Goal: Answer question/provide support: Share knowledge or assist other users

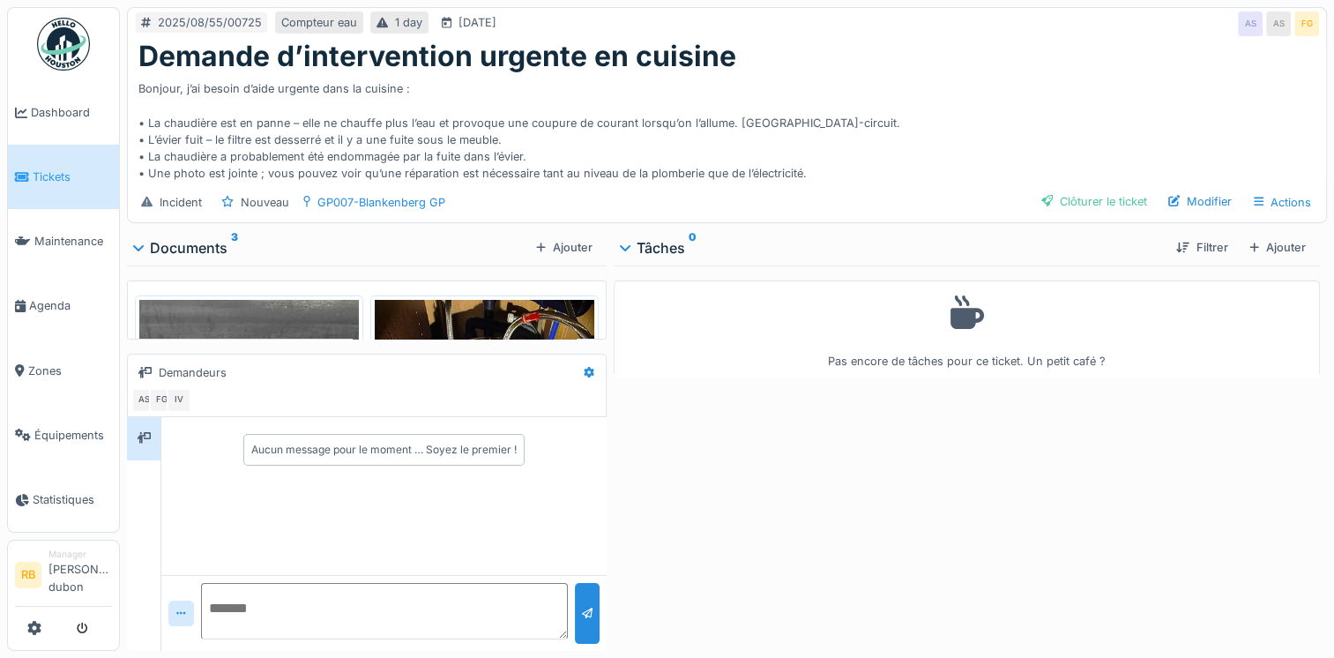
scroll to position [13, 0]
click at [440, 322] on img at bounding box center [485, 446] width 220 height 293
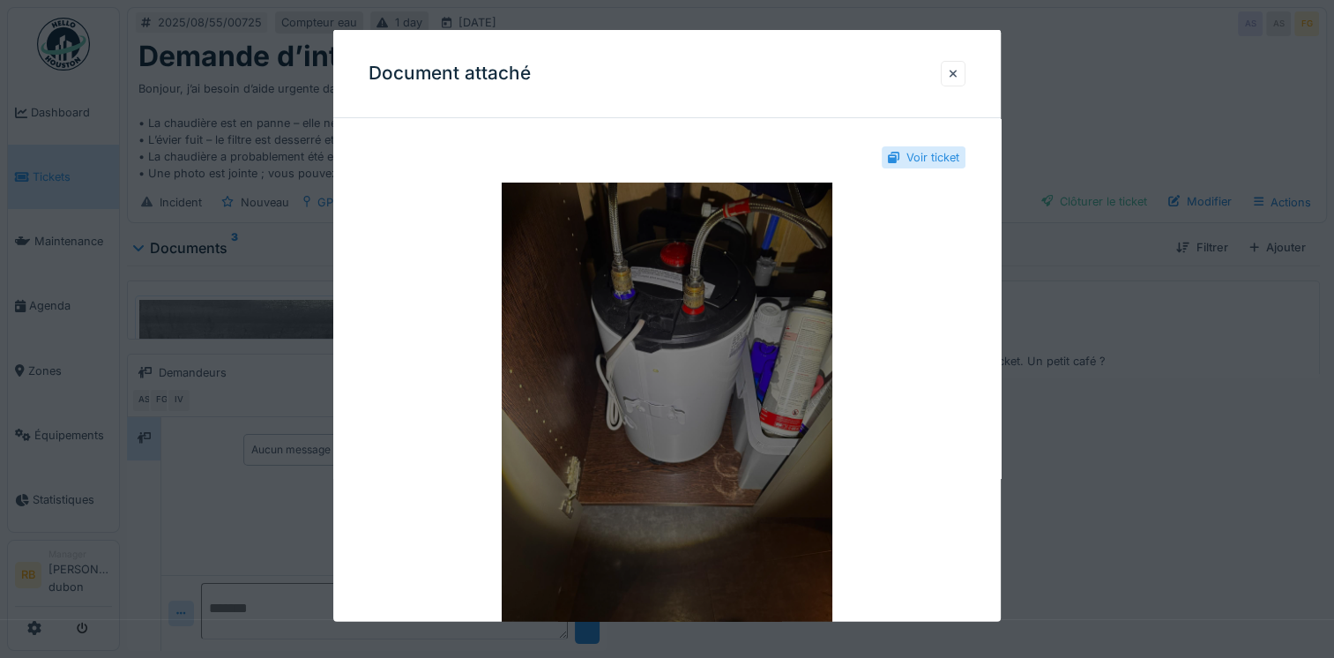
scroll to position [42, 0]
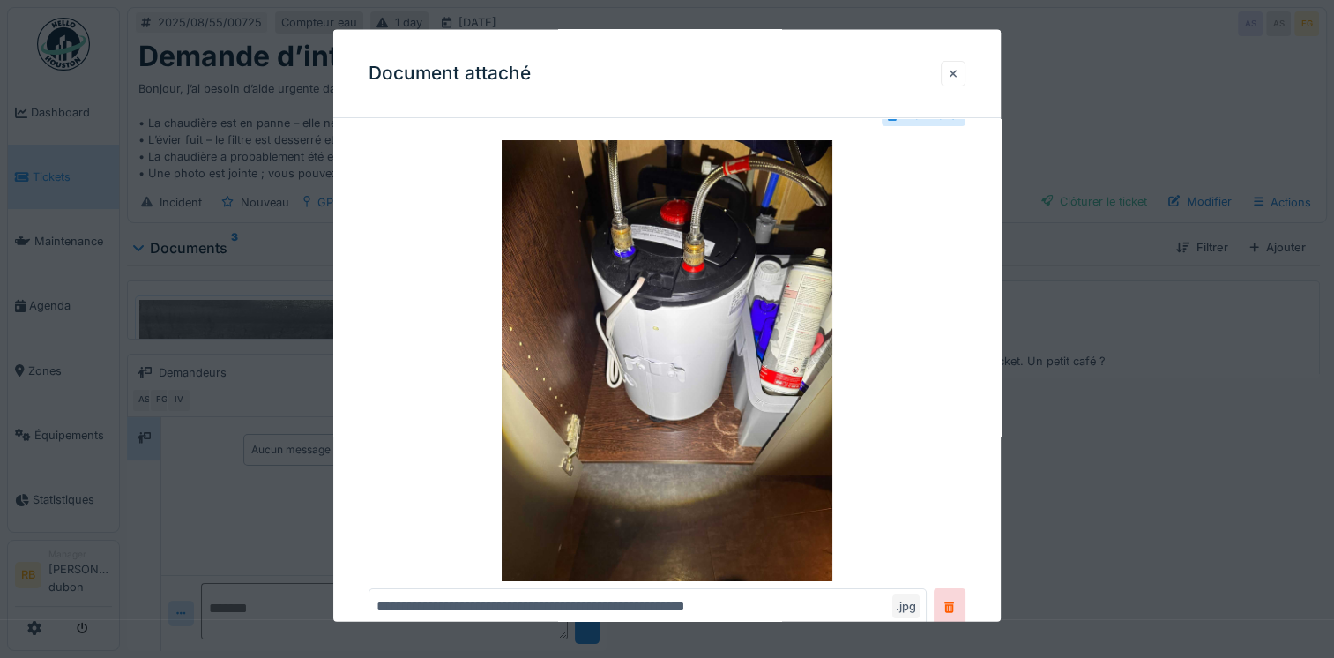
click at [966, 71] on div at bounding box center [953, 73] width 25 height 26
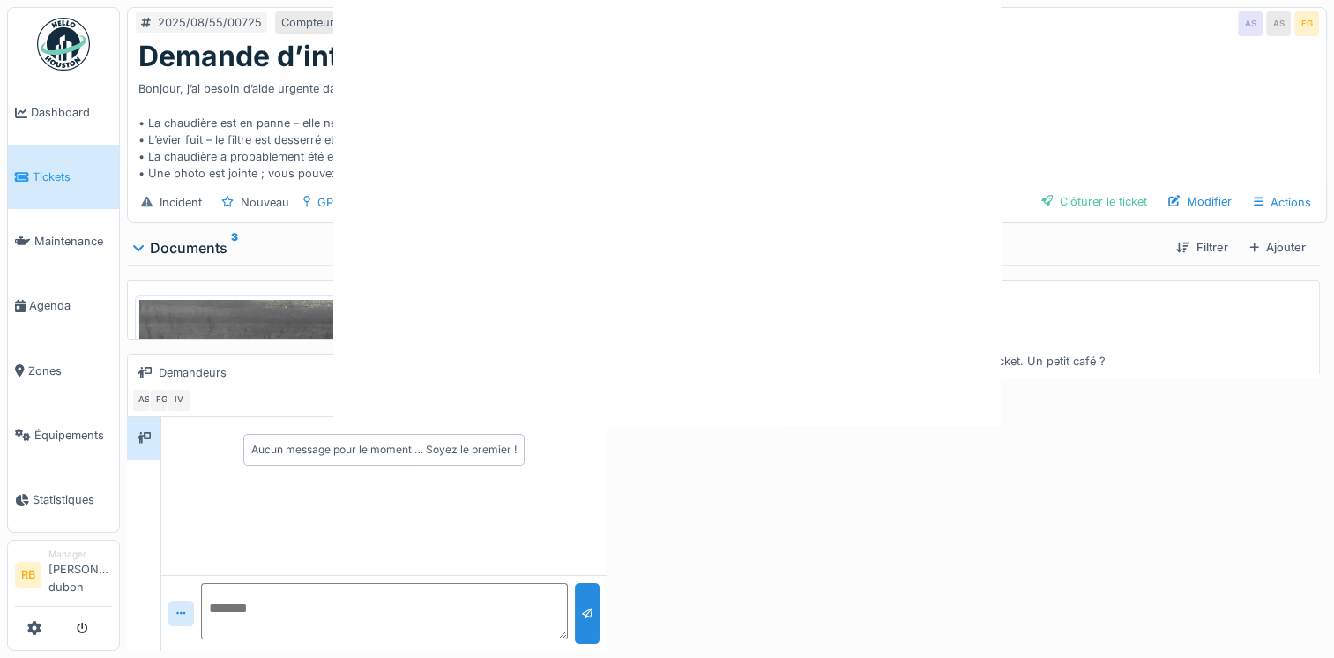
scroll to position [0, 0]
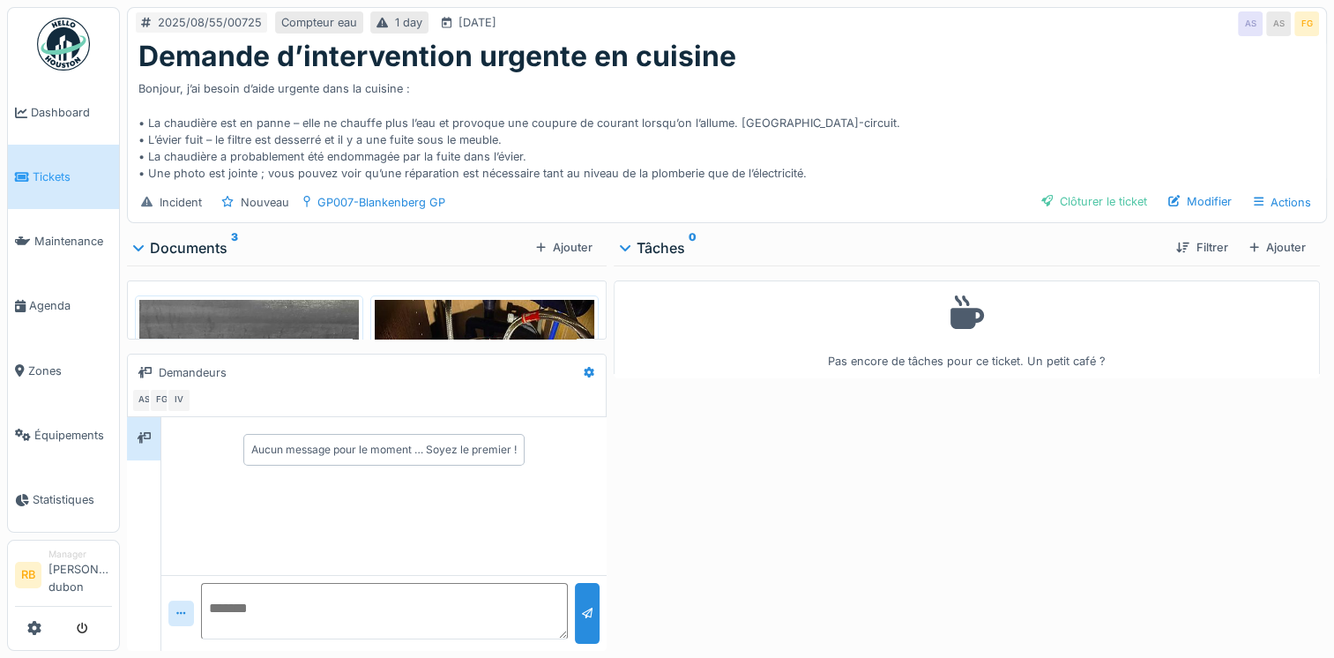
click at [282, 319] on img at bounding box center [249, 446] width 220 height 293
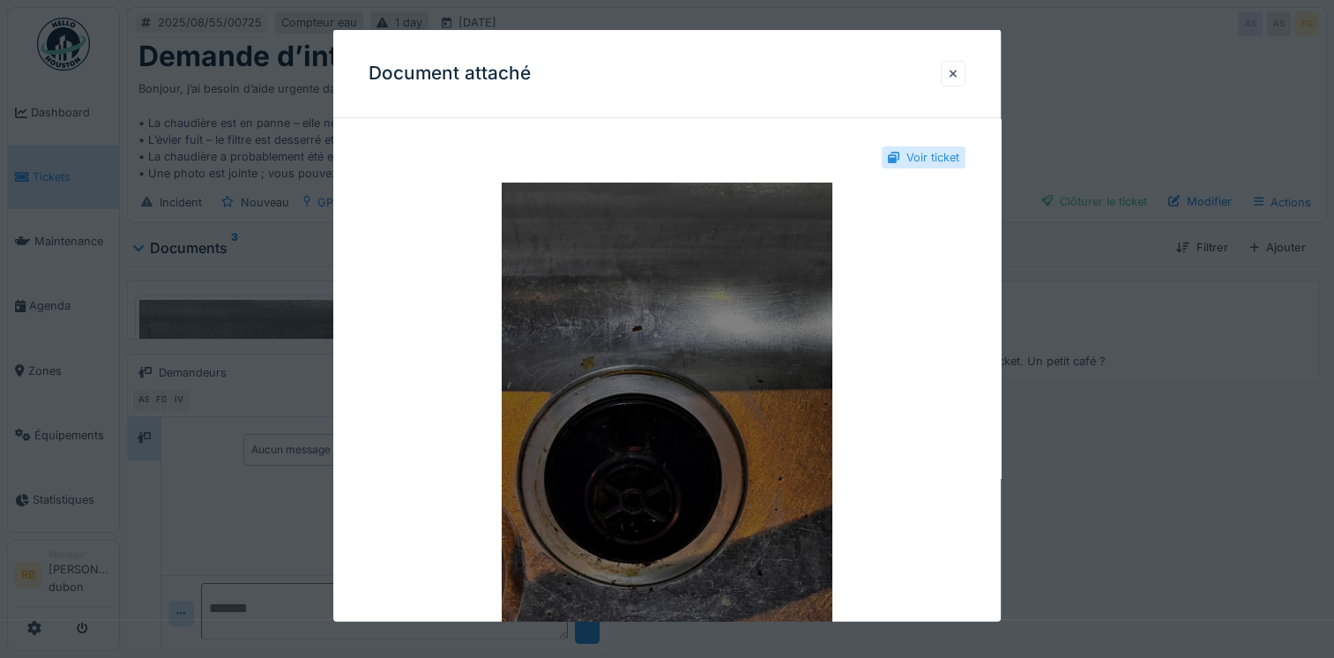
scroll to position [67, 0]
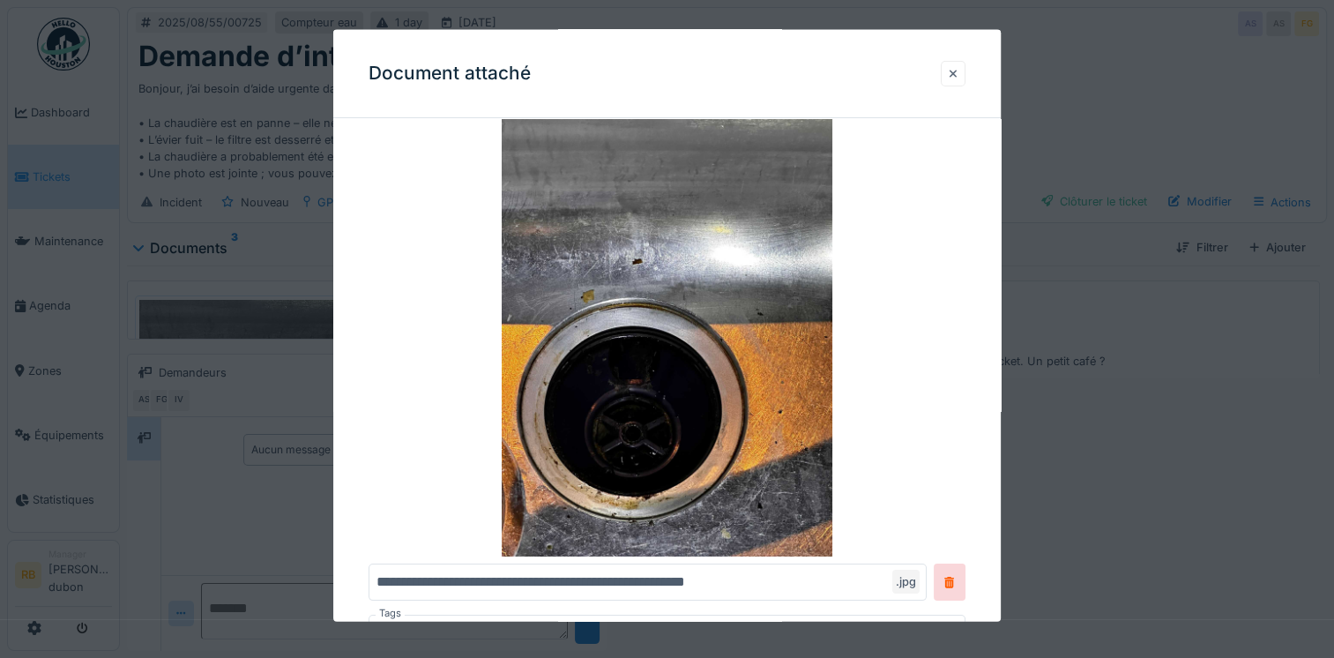
click at [956, 73] on div at bounding box center [953, 72] width 9 height 17
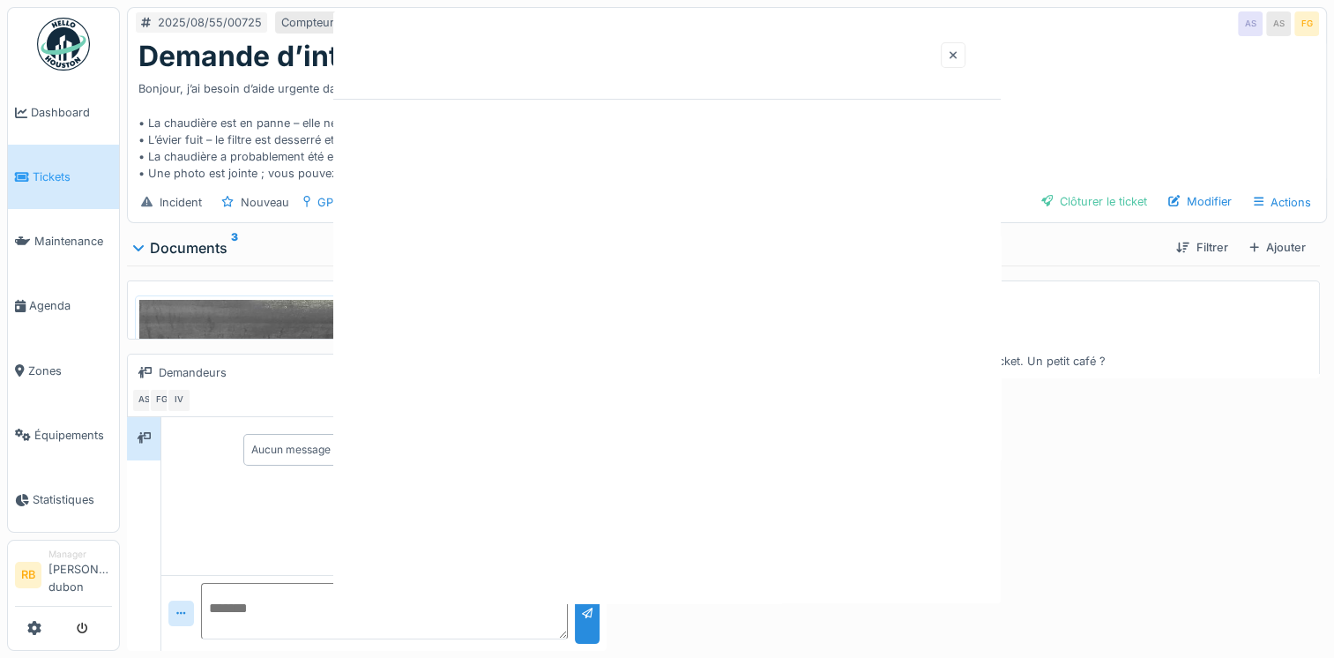
scroll to position [0, 0]
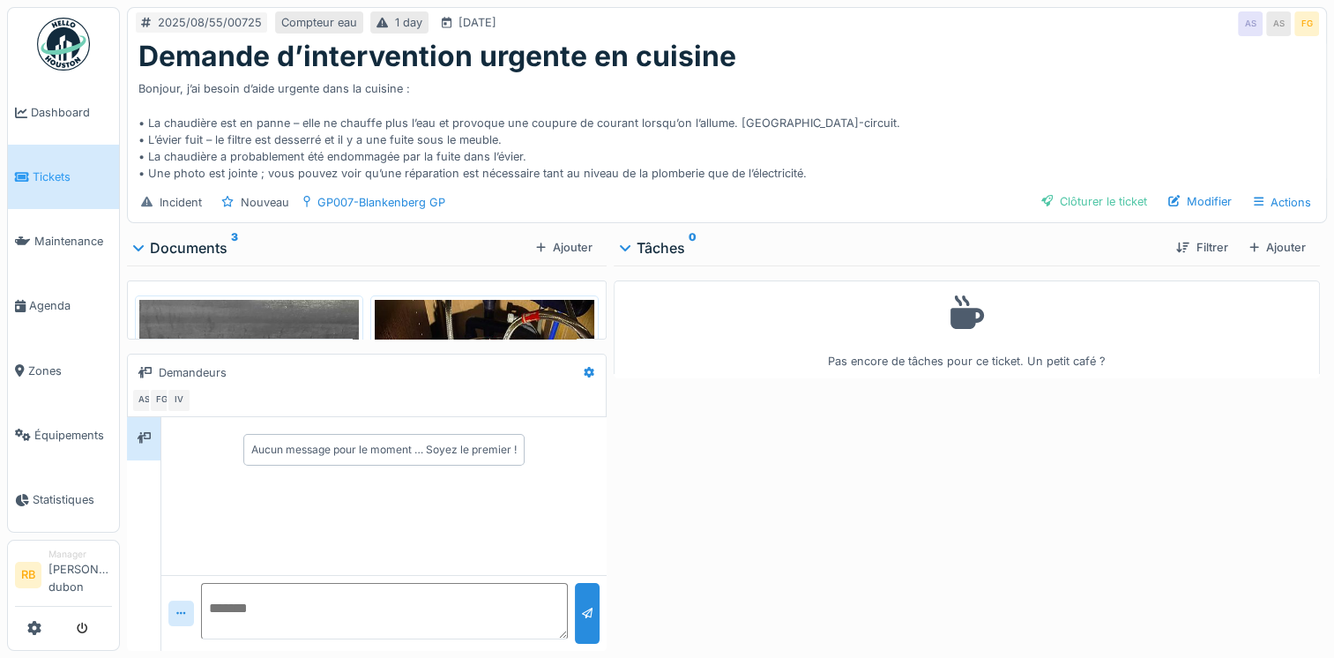
click at [709, 149] on div "Bonjour, j’ai besoin d’aide urgente dans la cuisine : • La chaudière est en pan…" at bounding box center [726, 127] width 1177 height 108
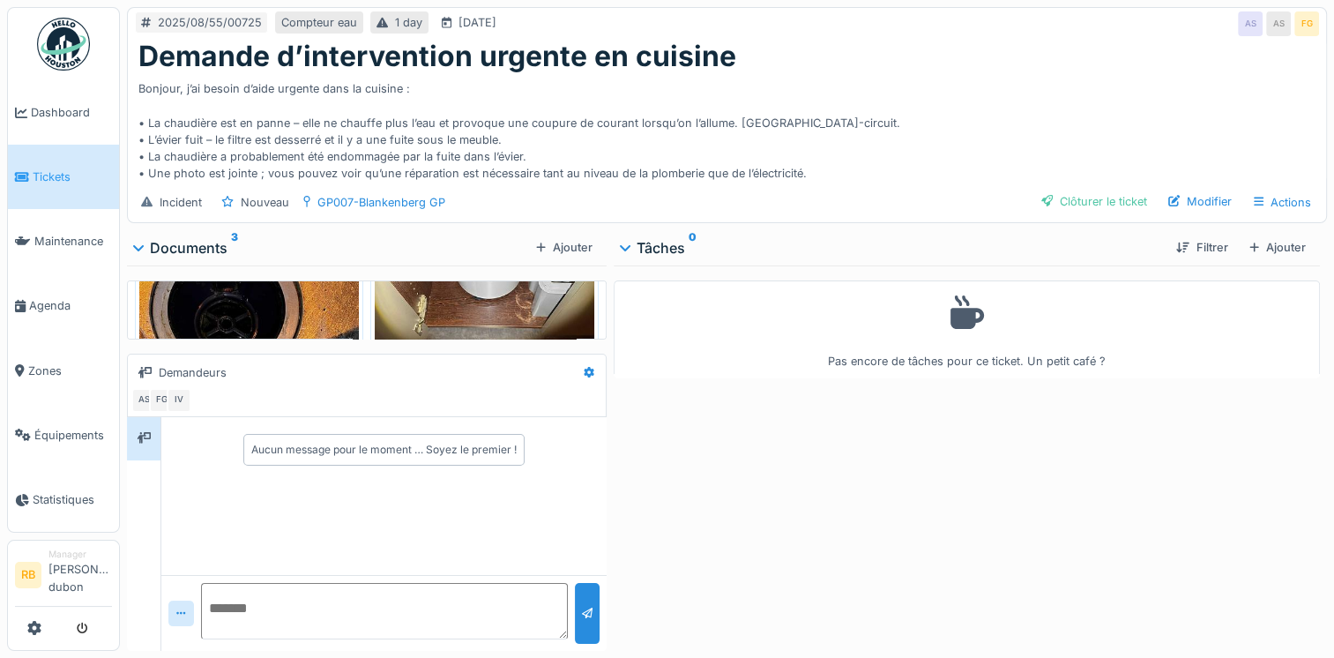
scroll to position [145, 0]
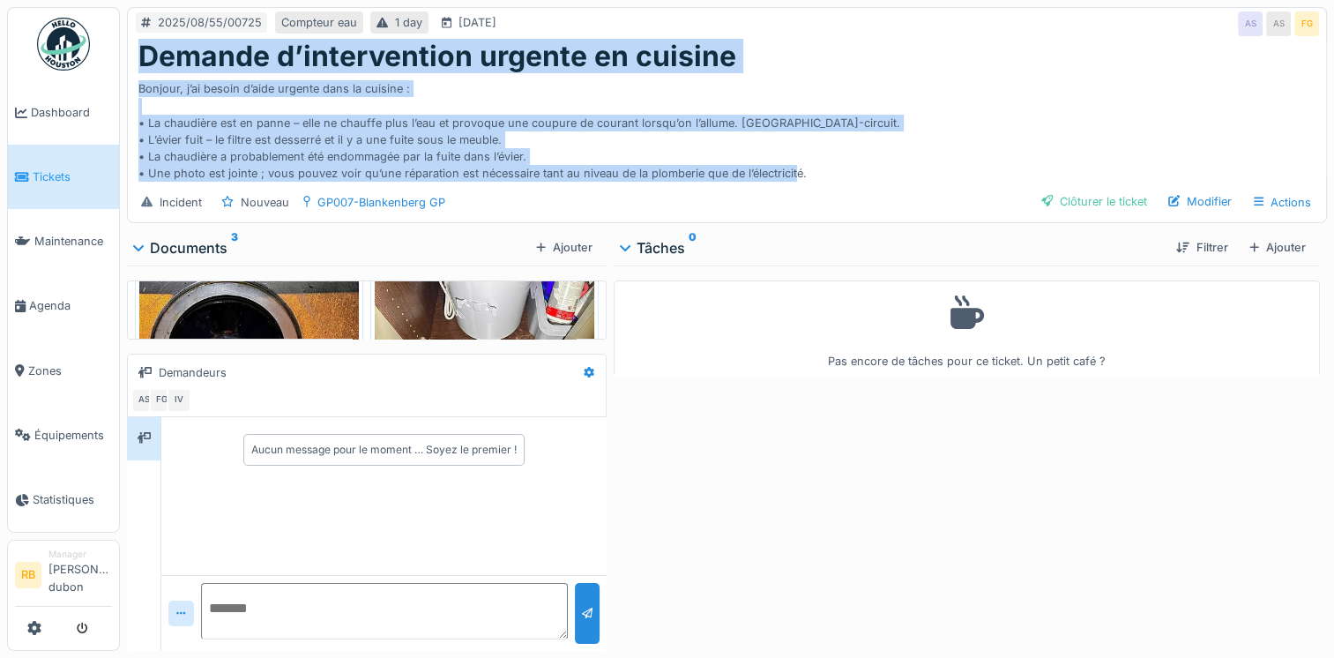
drag, startPoint x: 816, startPoint y: 159, endPoint x: 141, endPoint y: 43, distance: 684.4
click at [141, 43] on div "Demande d’intervention urgente en cuisine Bonjour, j’ai besoin d’aide urgente d…" at bounding box center [727, 111] width 1198 height 143
copy div "Demande d’intervention urgente en cuisine Bonjour, j’ai besoin d’aide urgente d…"
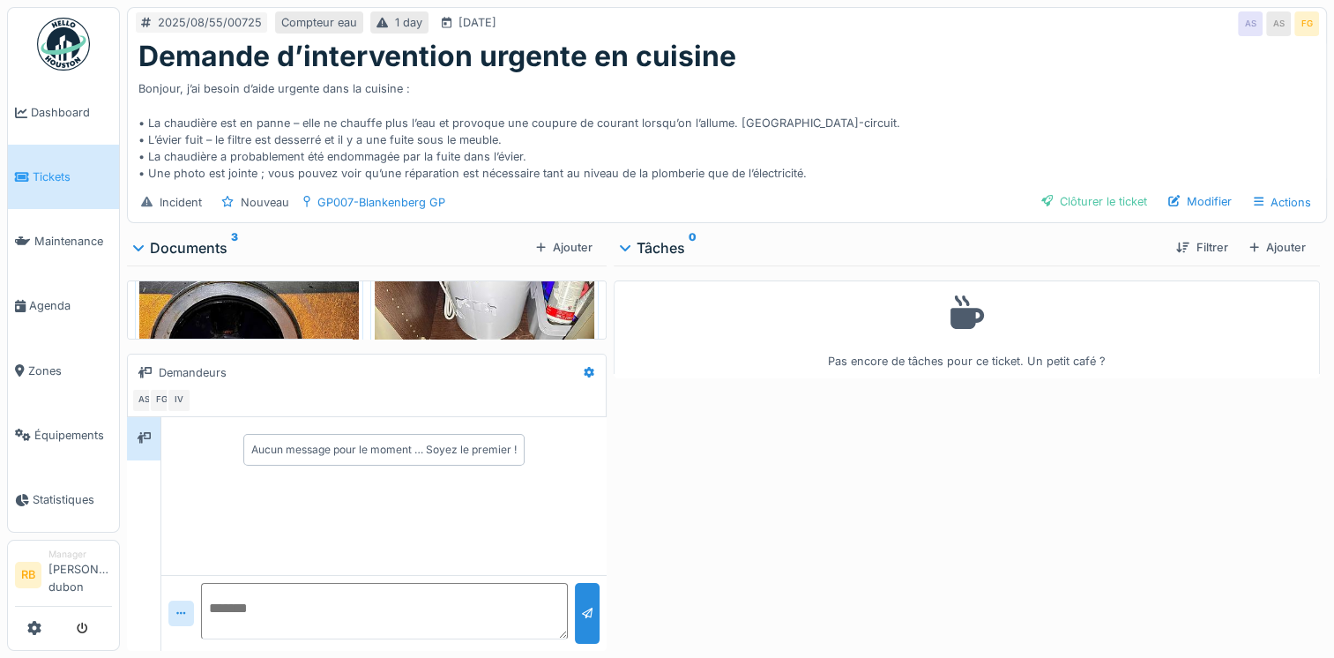
click at [835, 619] on div "Pas encore de tâches pour ce ticket. Un petit café ?" at bounding box center [967, 454] width 706 height 378
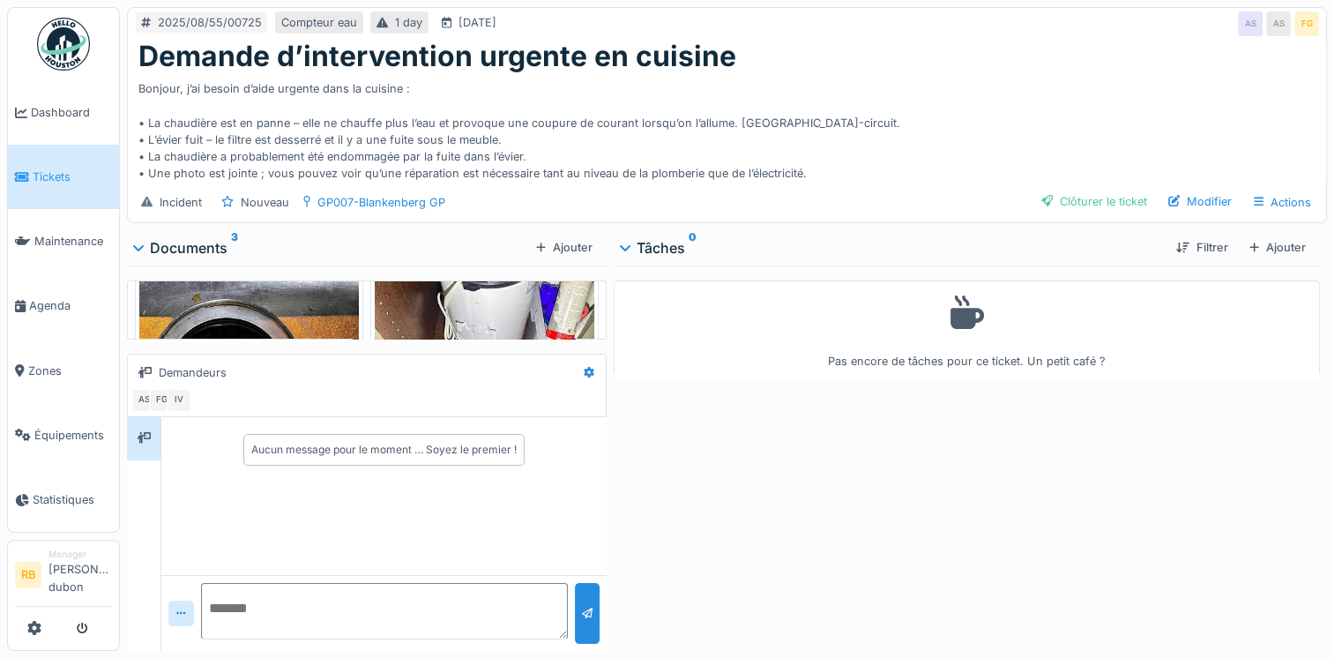
scroll to position [129, 0]
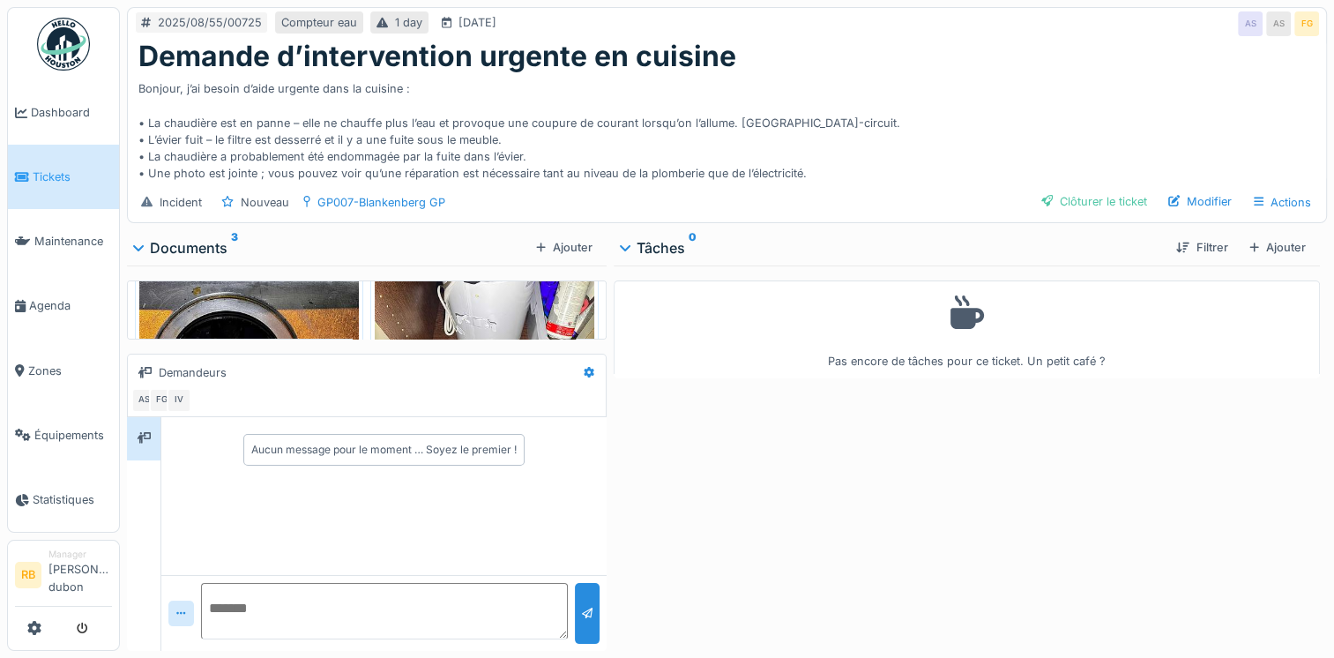
click at [488, 285] on img at bounding box center [485, 317] width 220 height 293
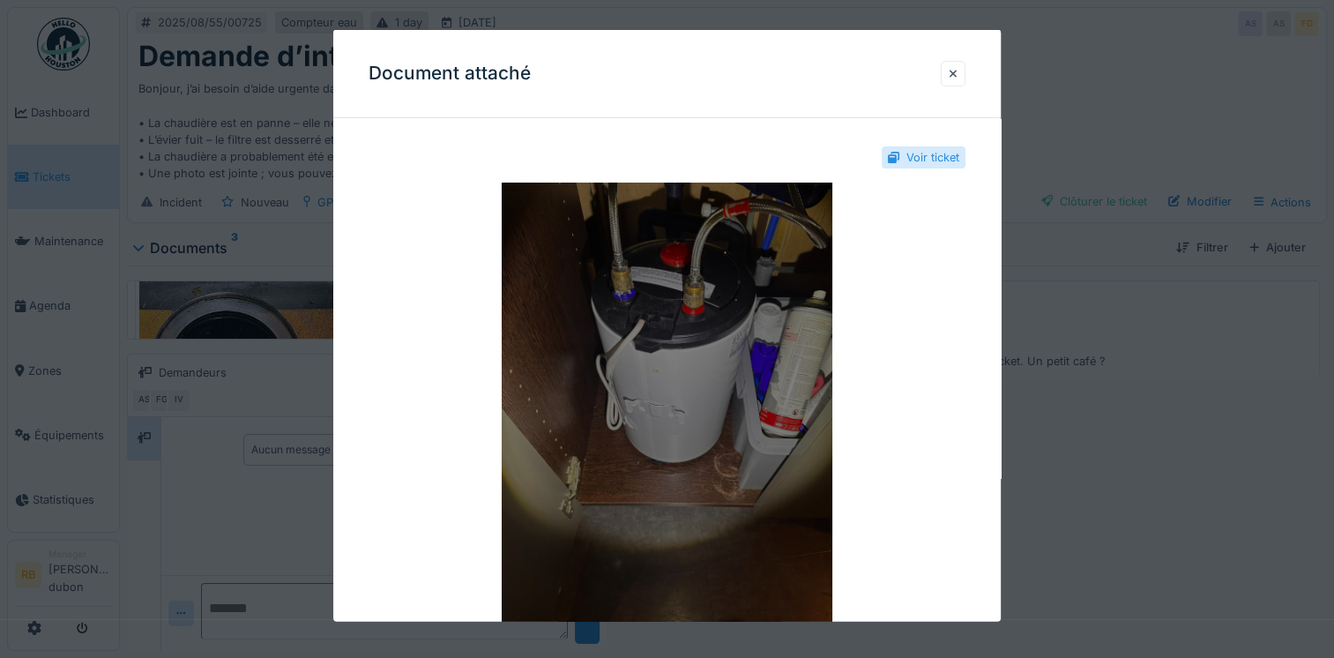
scroll to position [49, 0]
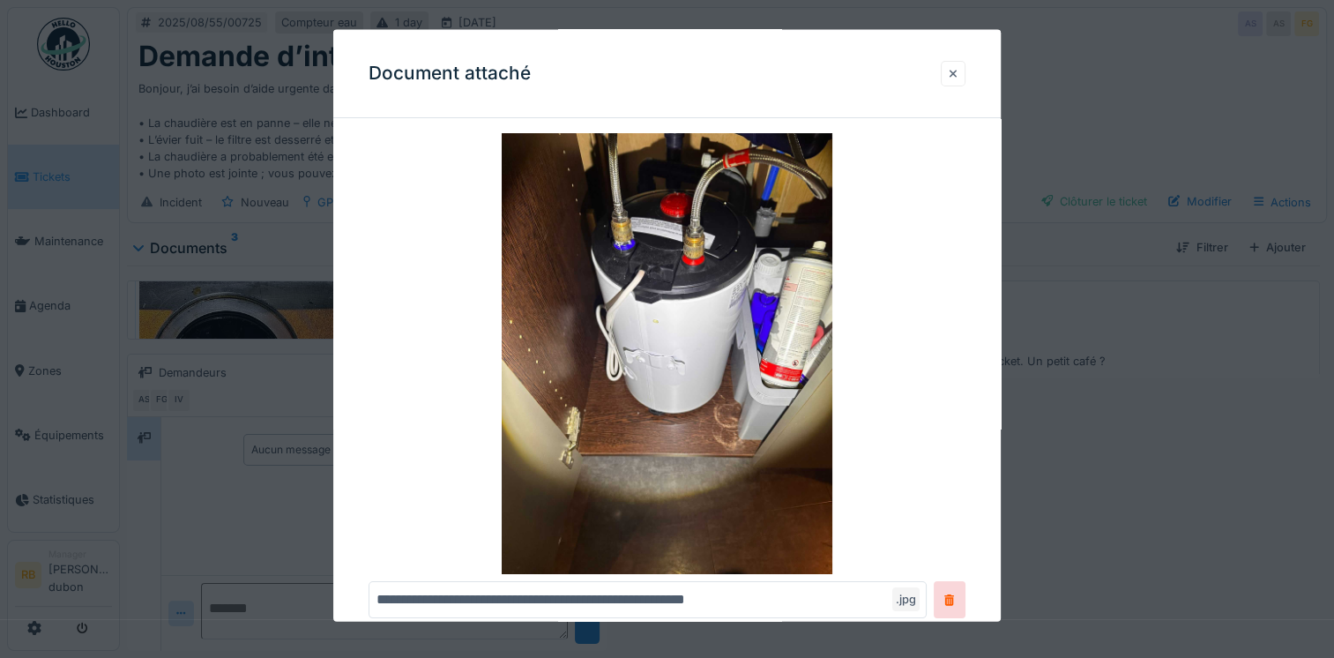
click at [952, 69] on div at bounding box center [953, 73] width 25 height 26
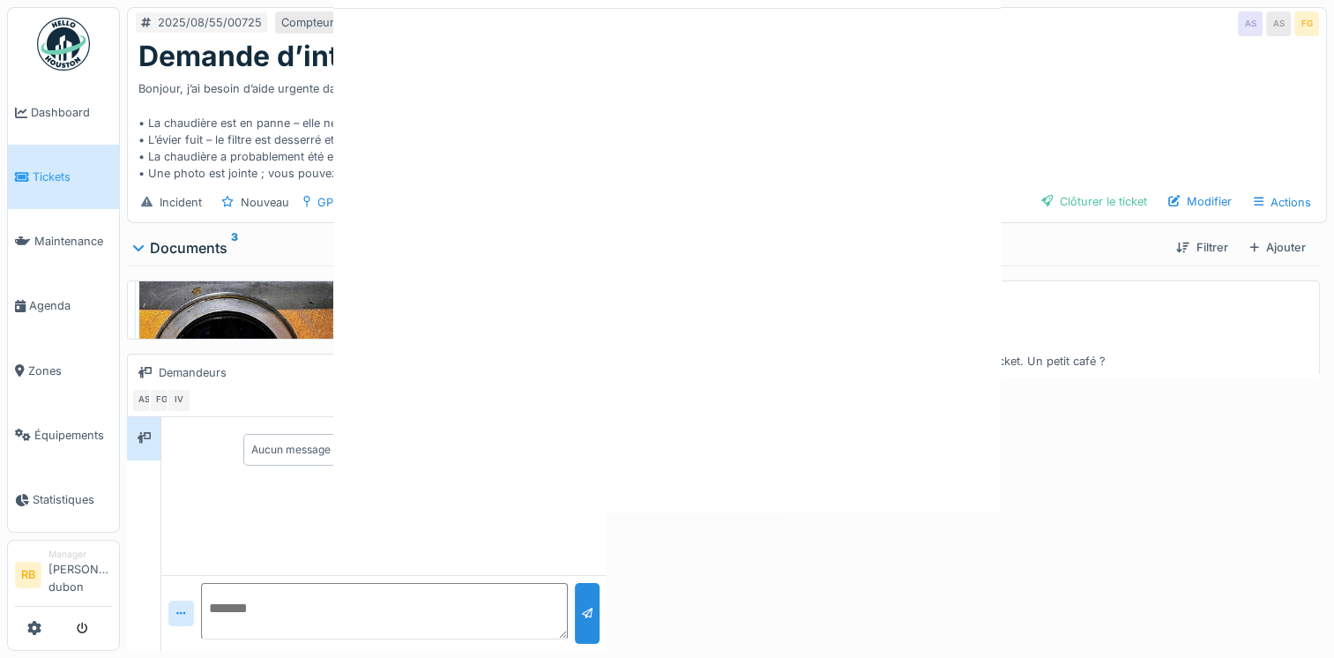
scroll to position [0, 0]
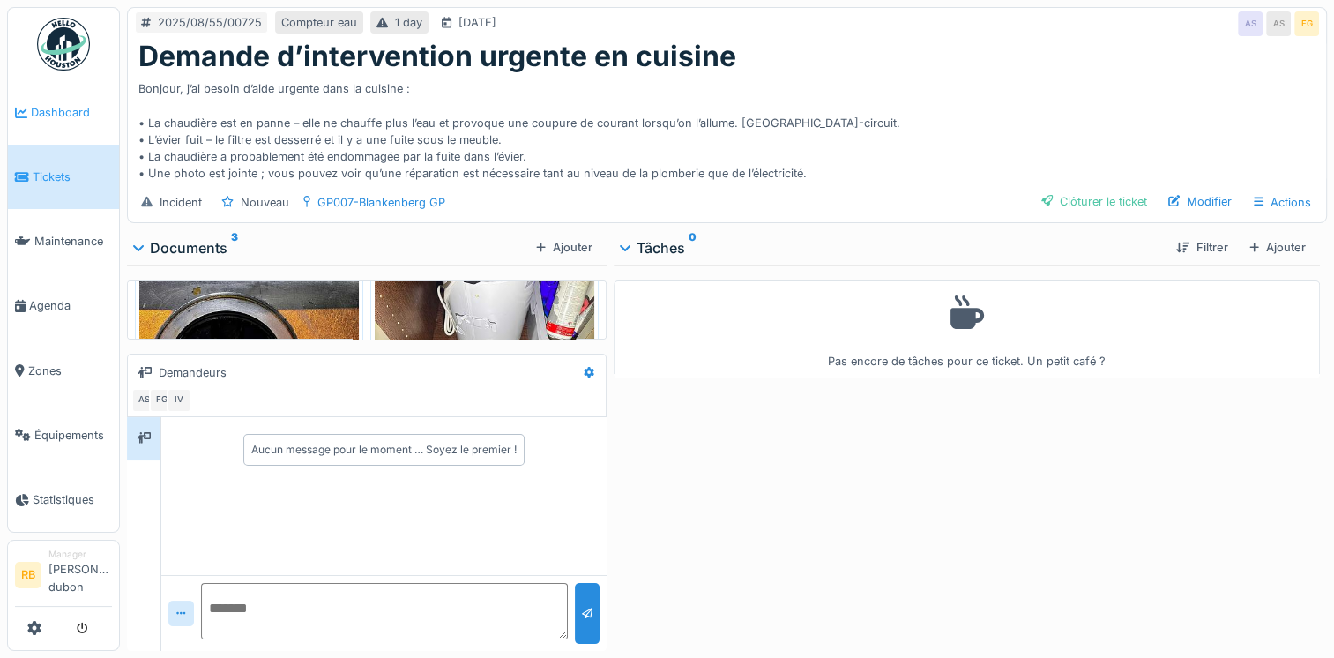
click at [50, 123] on link "Dashboard" at bounding box center [63, 112] width 111 height 64
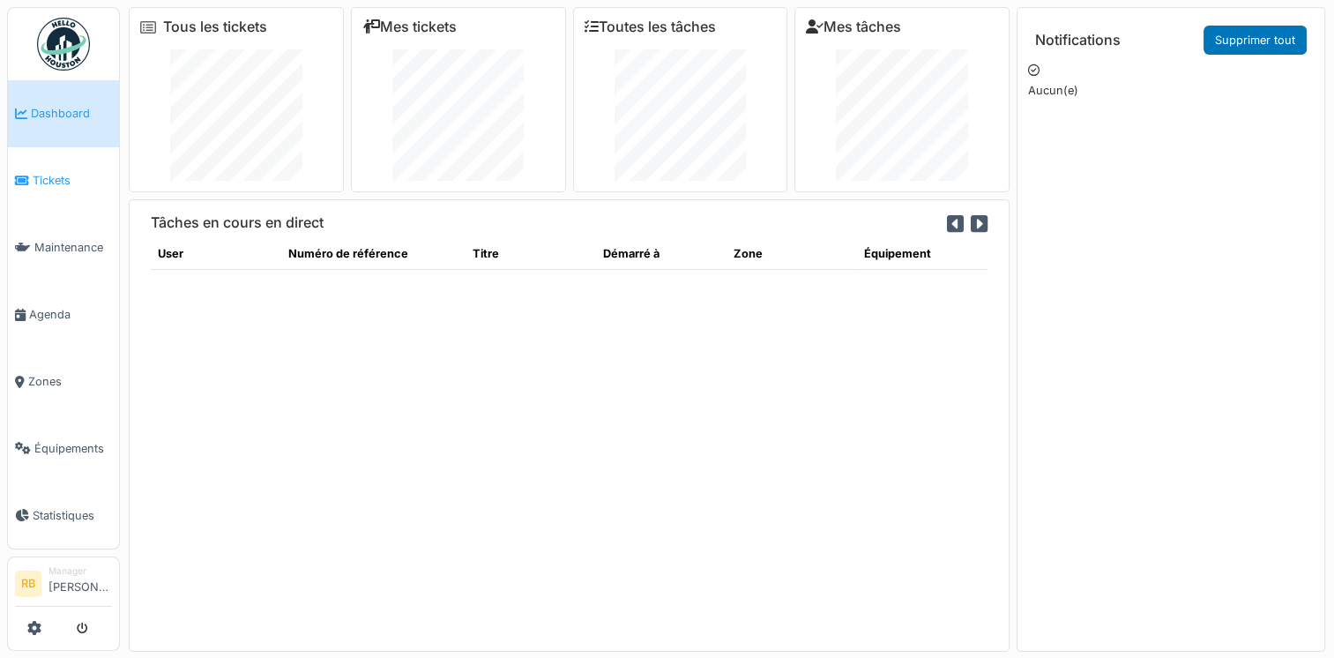
click at [46, 191] on link "Tickets" at bounding box center [63, 180] width 111 height 67
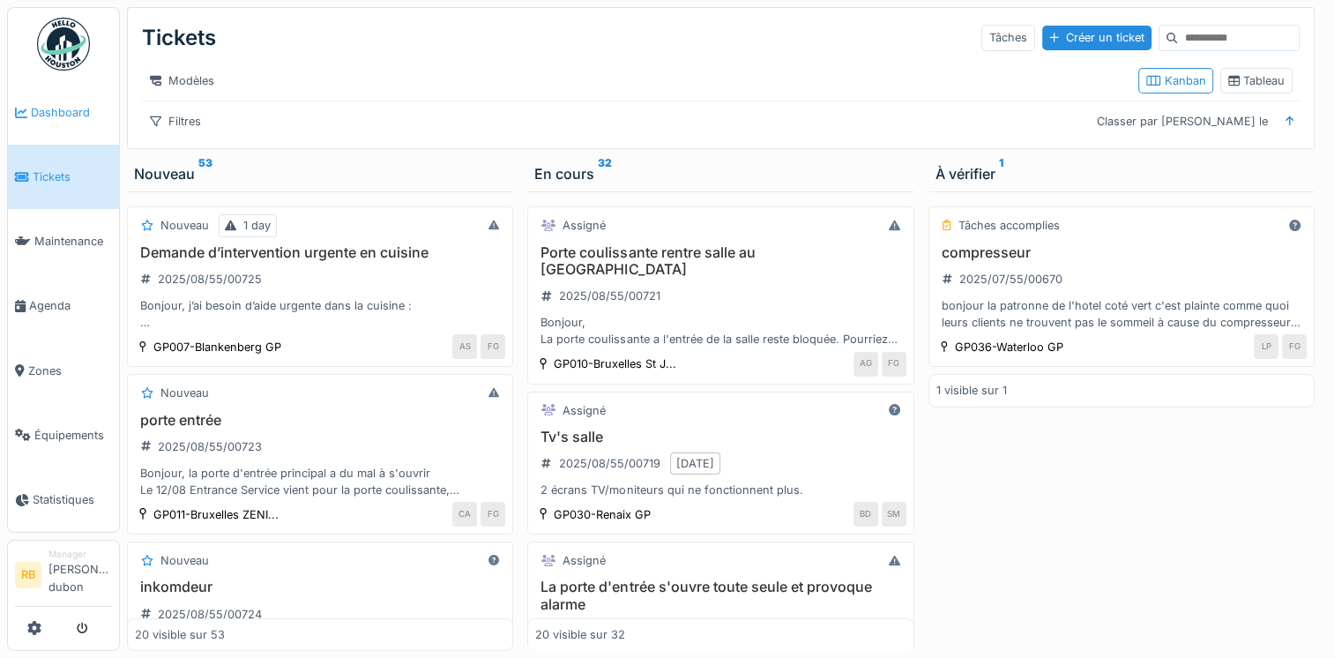
click at [39, 118] on span "Dashboard" at bounding box center [71, 112] width 81 height 17
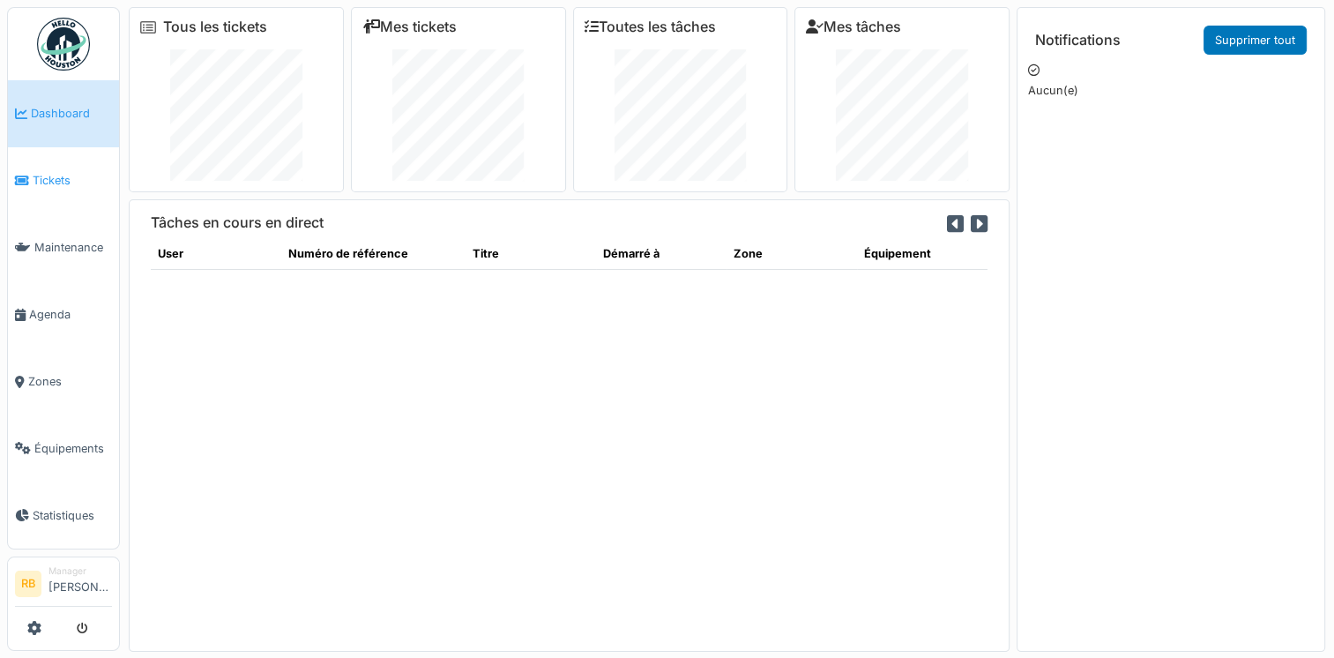
click at [56, 160] on link "Tickets" at bounding box center [63, 180] width 111 height 67
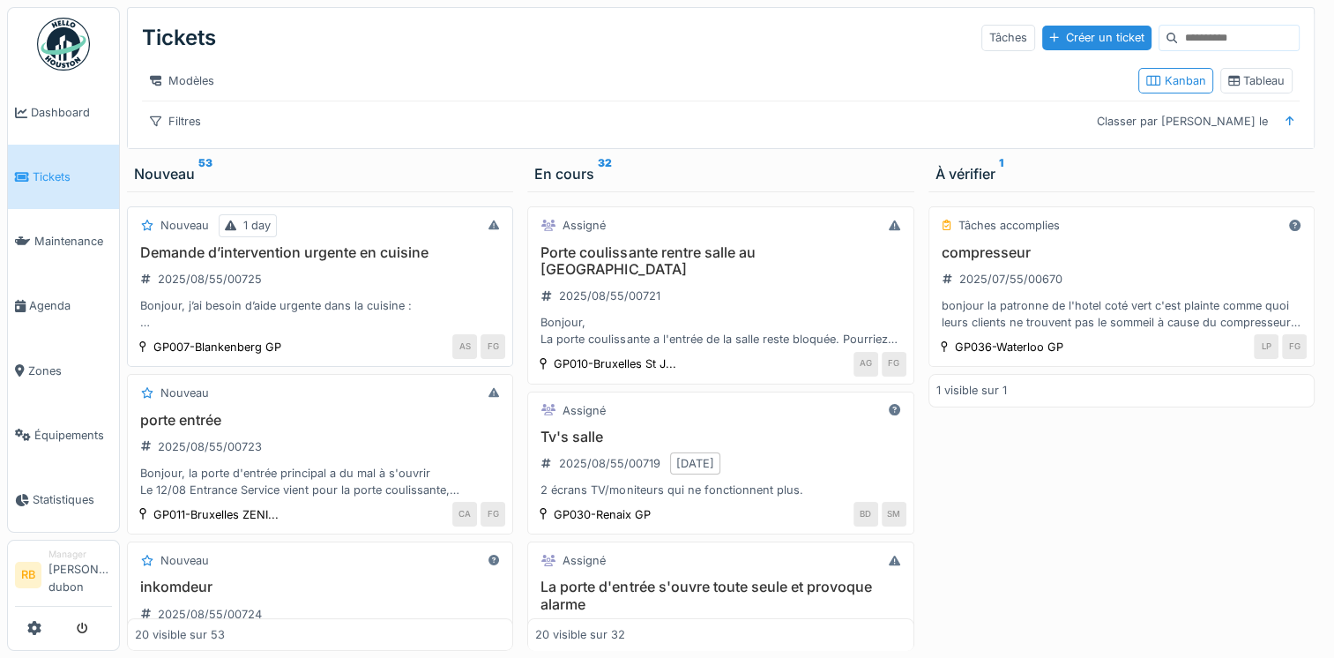
click at [420, 306] on div "Demande d’intervention urgente en cuisine 2025/08/55/00725 Bonjour, j’ai besoin…" at bounding box center [320, 287] width 370 height 87
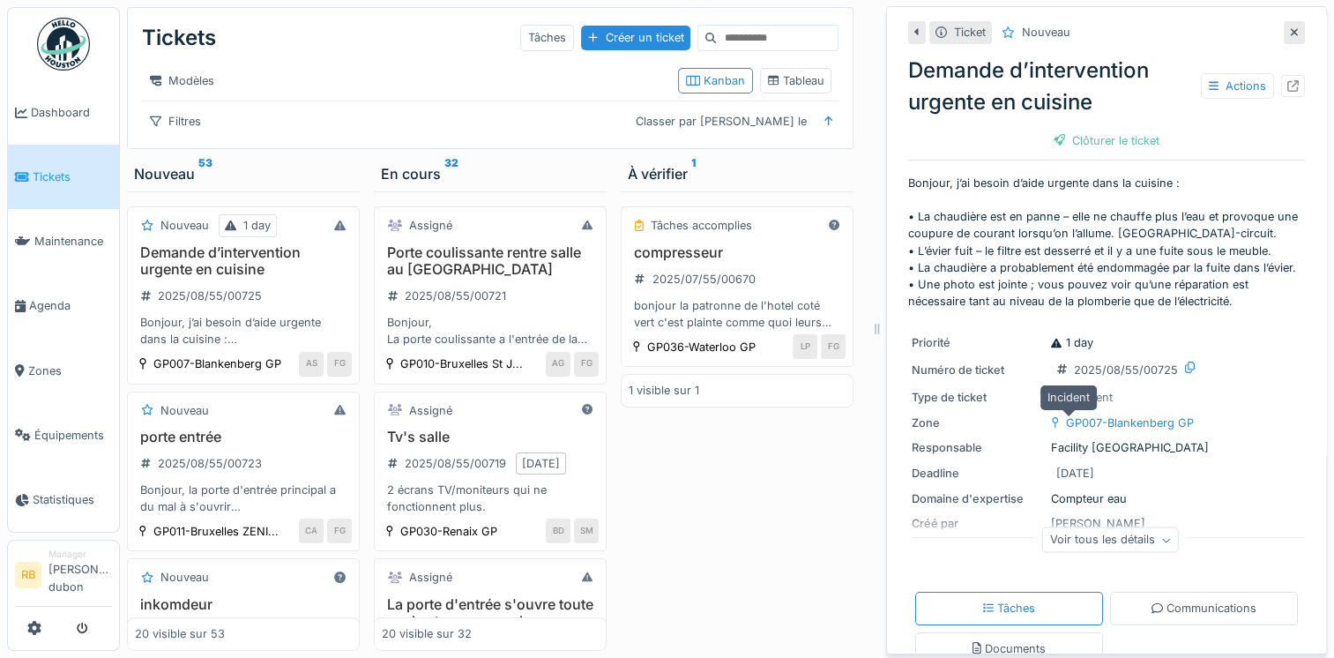
scroll to position [23, 0]
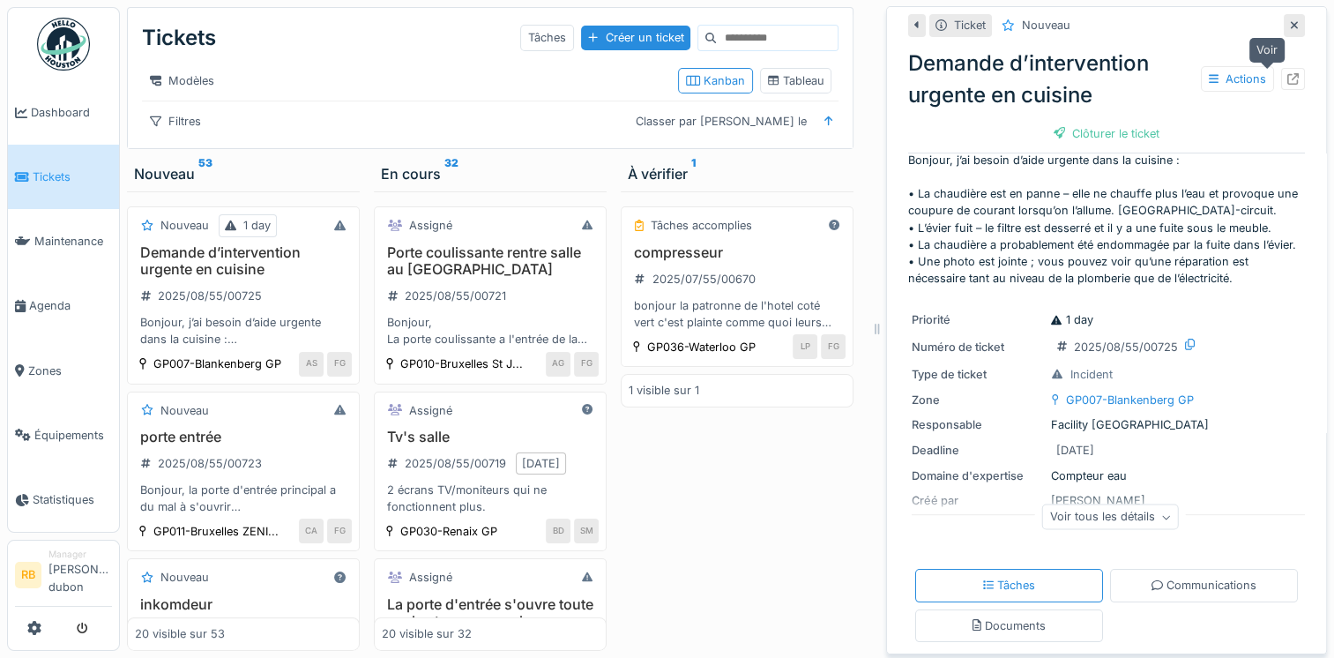
click at [1281, 79] on div at bounding box center [1293, 79] width 24 height 22
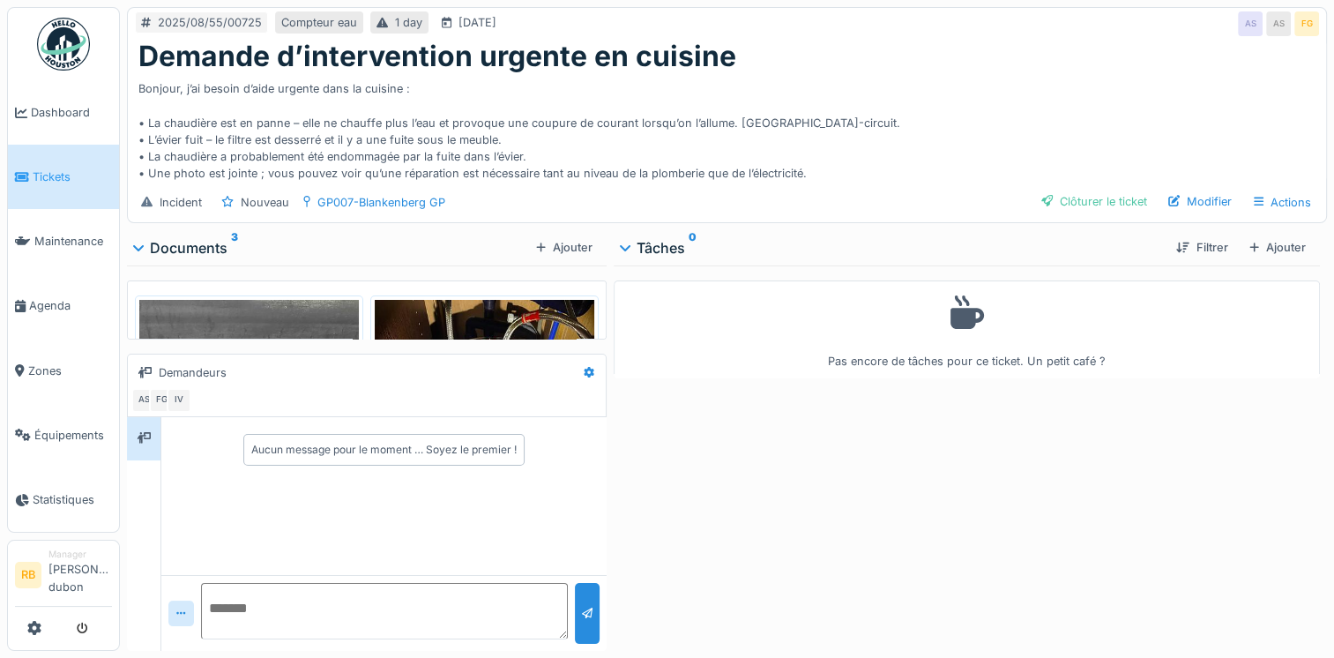
click at [296, 637] on textarea at bounding box center [384, 611] width 366 height 56
paste textarea "**********"
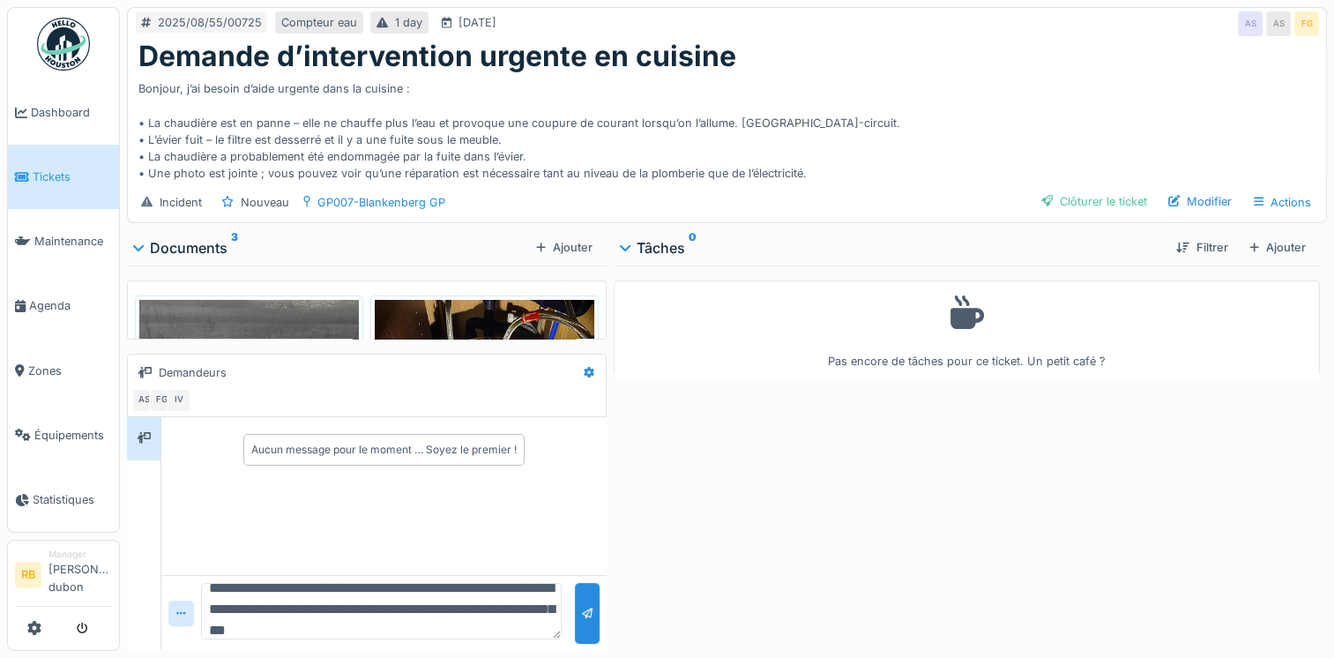
scroll to position [23, 0]
drag, startPoint x: 436, startPoint y: 626, endPoint x: 350, endPoint y: 624, distance: 85.5
click at [350, 624] on textarea "**********" at bounding box center [381, 611] width 361 height 56
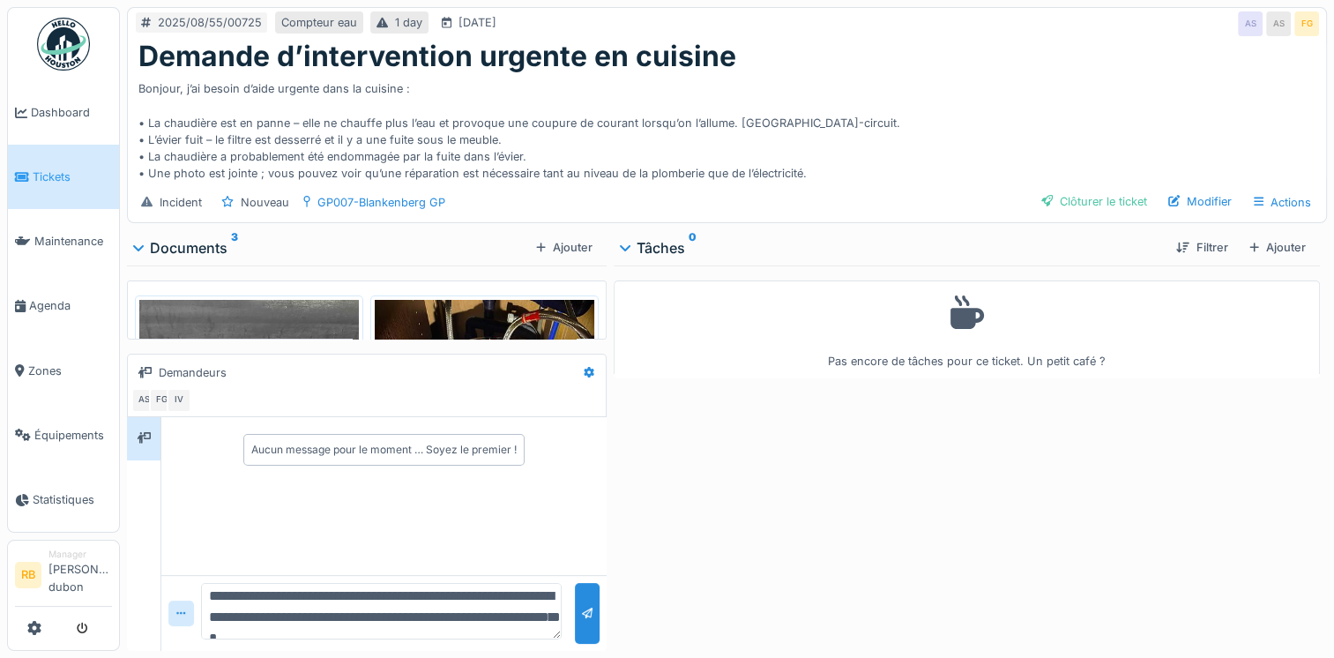
scroll to position [36, 0]
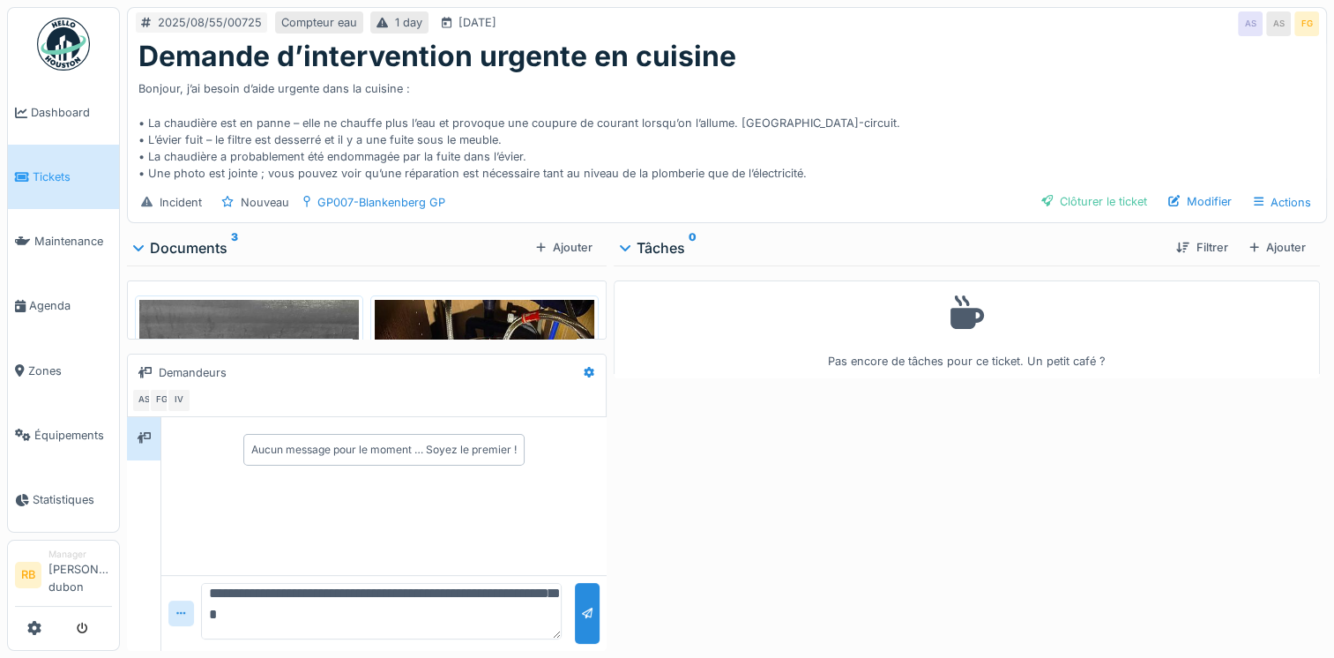
drag, startPoint x: 452, startPoint y: 594, endPoint x: 348, endPoint y: 600, distance: 104.2
click at [348, 600] on textarea "**********" at bounding box center [381, 611] width 361 height 56
paste textarea "*******"
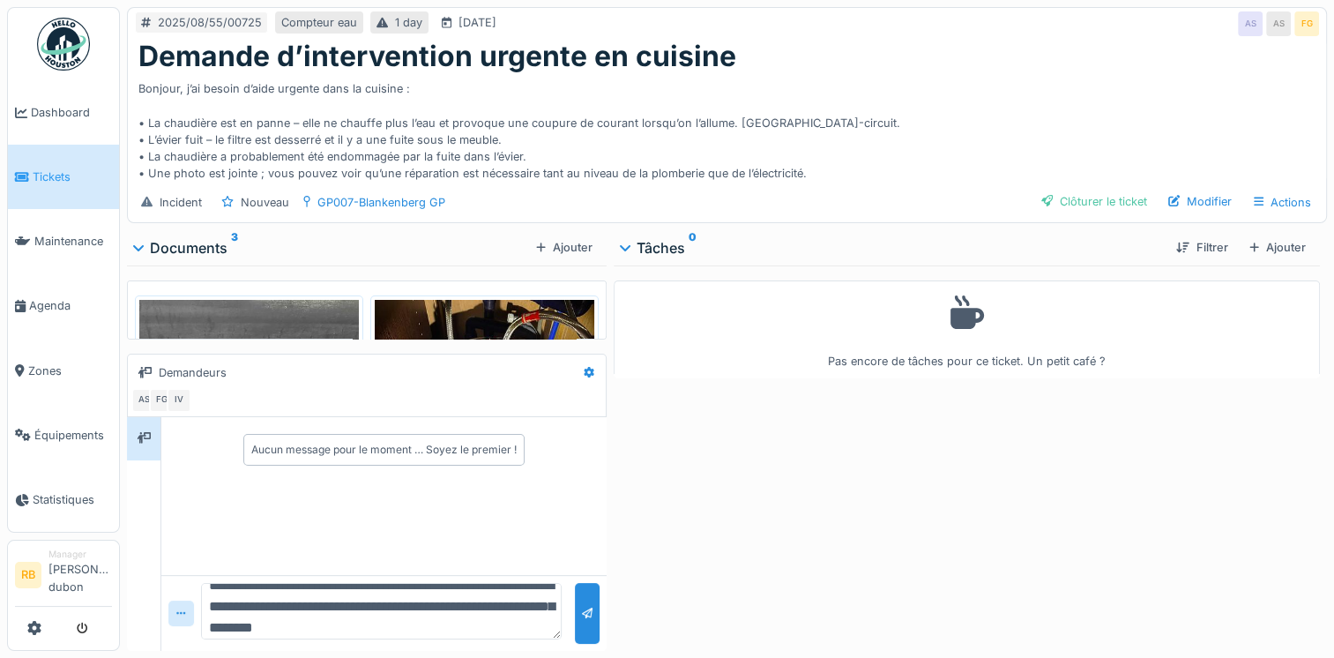
scroll to position [24, 0]
click at [508, 600] on textarea "**********" at bounding box center [381, 611] width 361 height 56
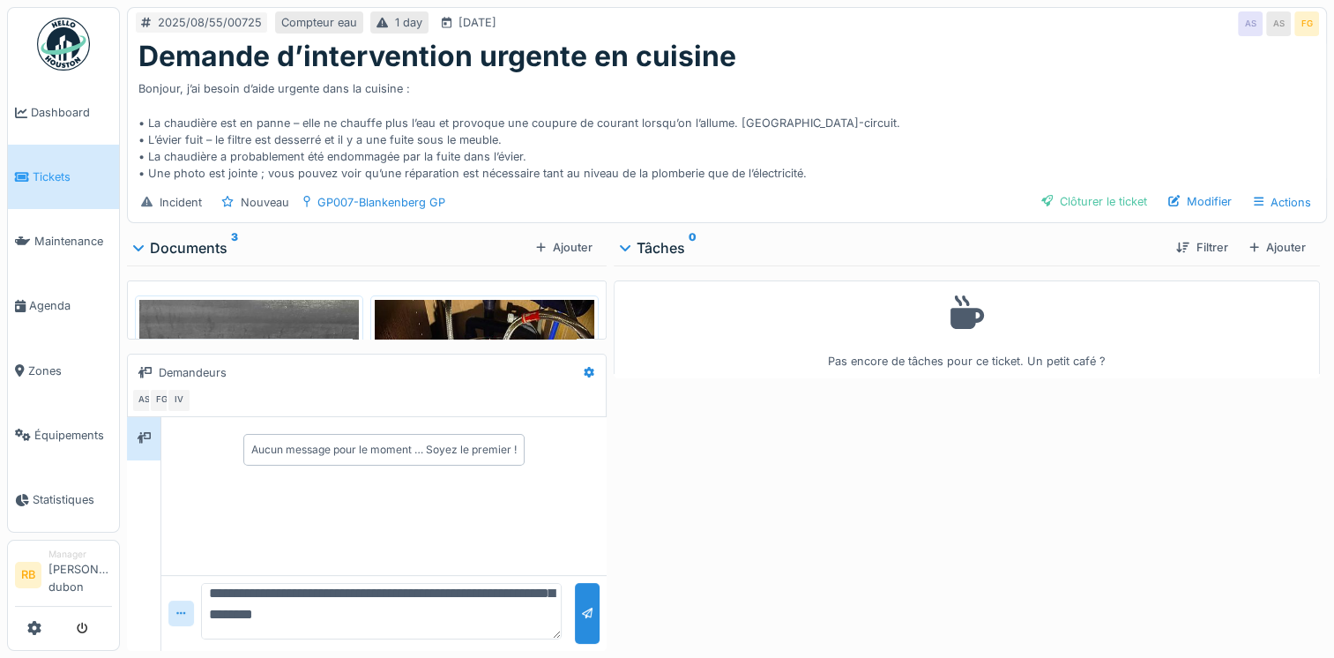
type textarea "**********"
click at [595, 612] on div "**********" at bounding box center [383, 613] width 445 height 76
click at [590, 615] on div at bounding box center [588, 613] width 26 height 61
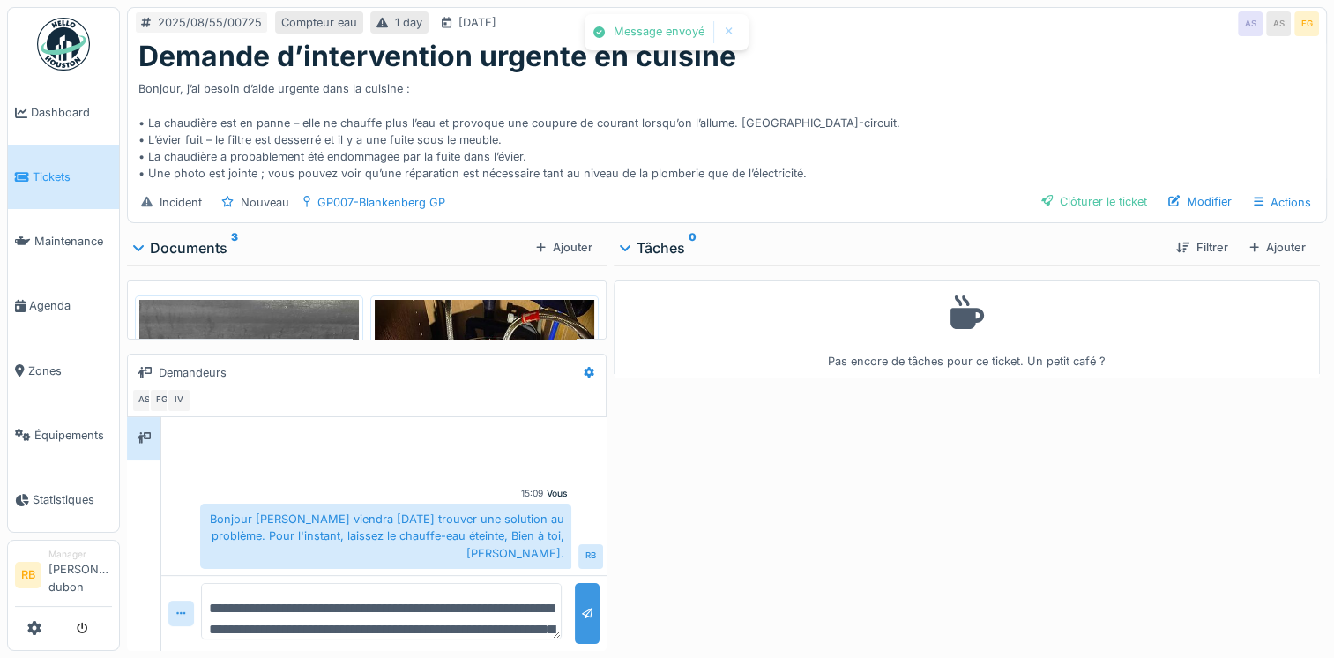
scroll to position [11, 0]
